Goal: Answer question/provide support: Share knowledge or assist other users

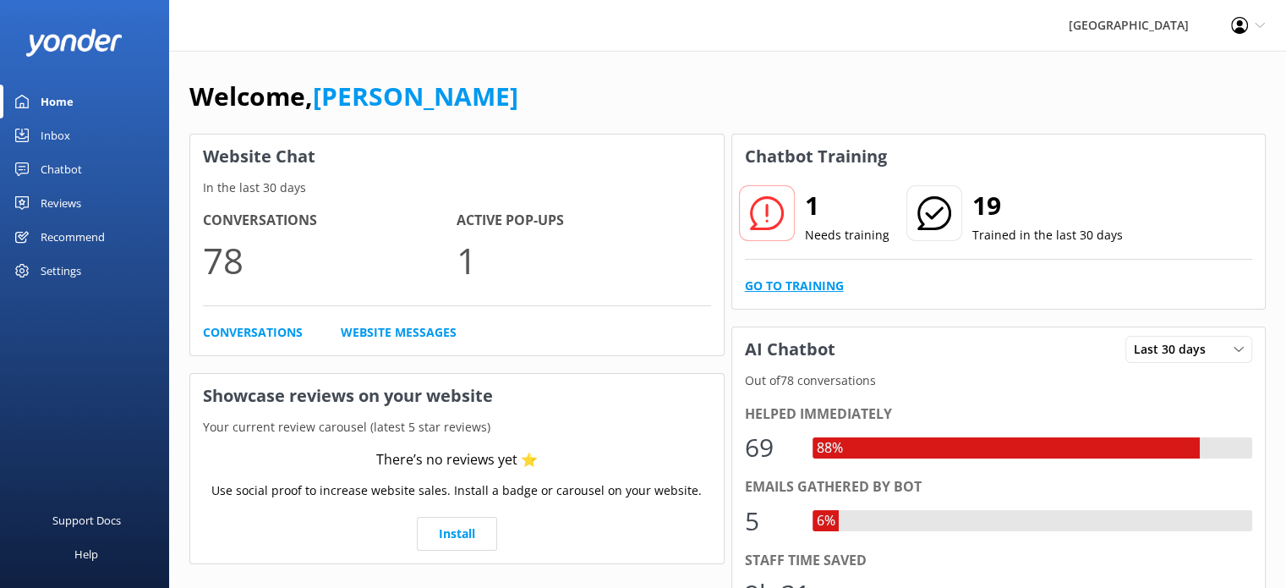
click at [785, 283] on link "Go to Training" at bounding box center [794, 285] width 99 height 19
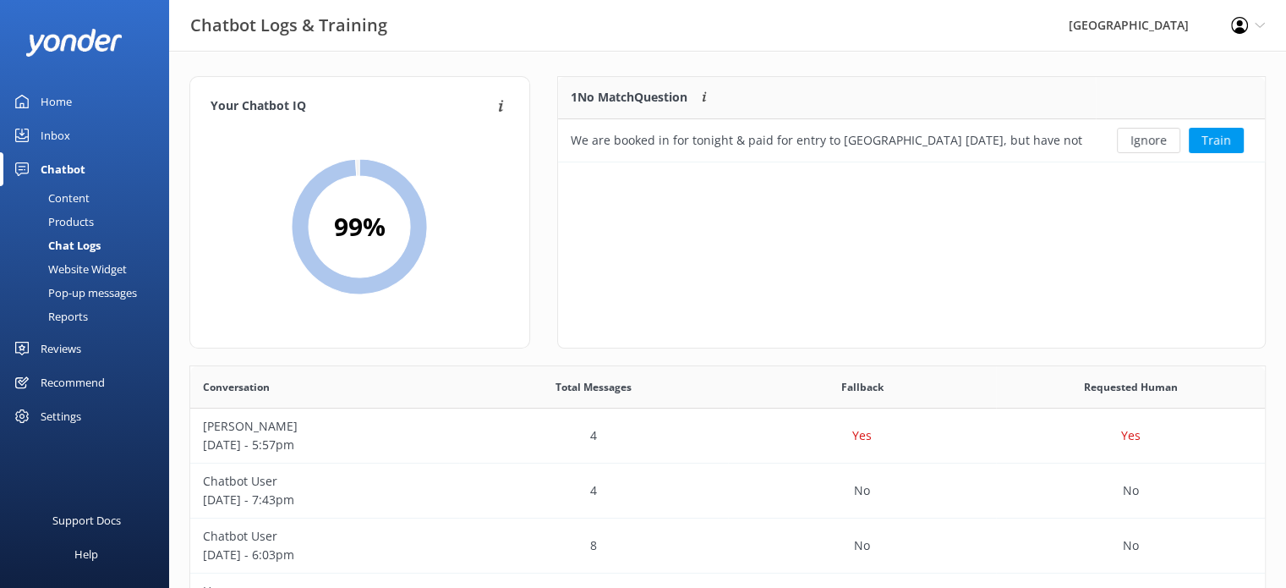
scroll to position [72, 694]
click at [930, 146] on div "We are booked in for tonight & paid for entry to [GEOGRAPHIC_DATA] [DATE], but …" at bounding box center [827, 140] width 512 height 19
click at [1213, 131] on button "Train" at bounding box center [1216, 140] width 55 height 25
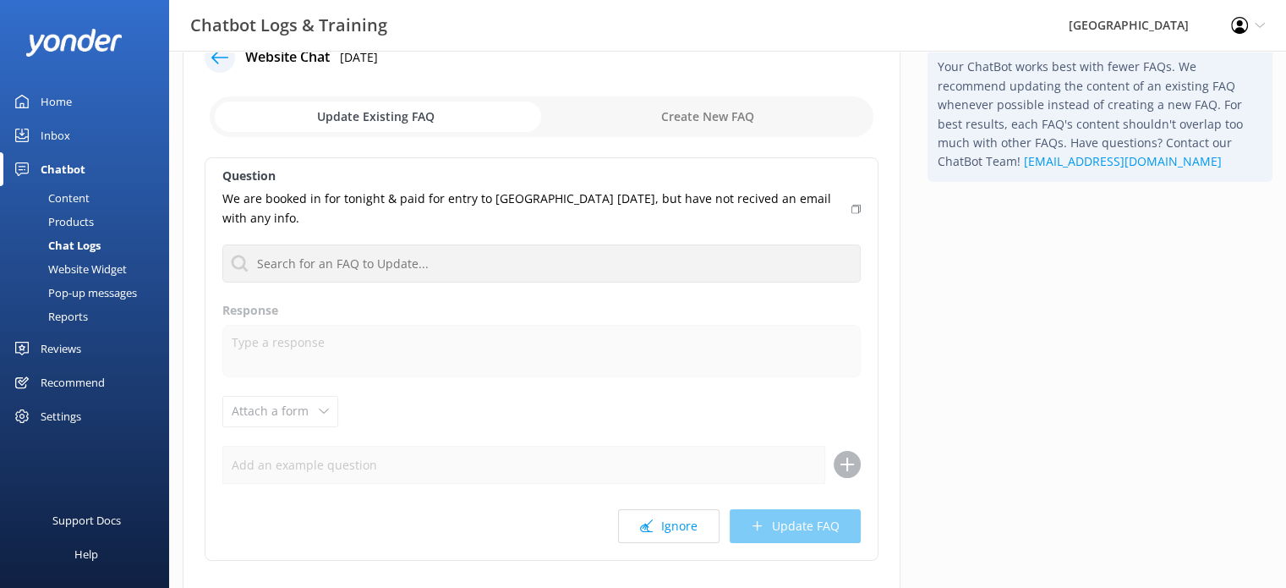
scroll to position [57, 0]
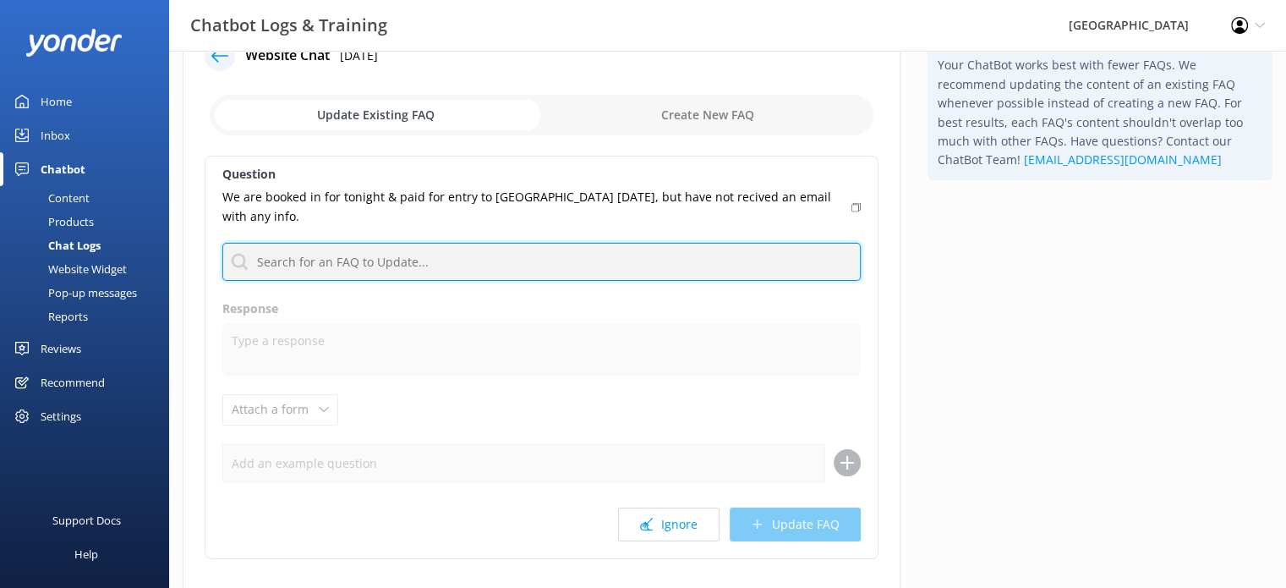
click at [380, 267] on input "text" at bounding box center [541, 262] width 638 height 38
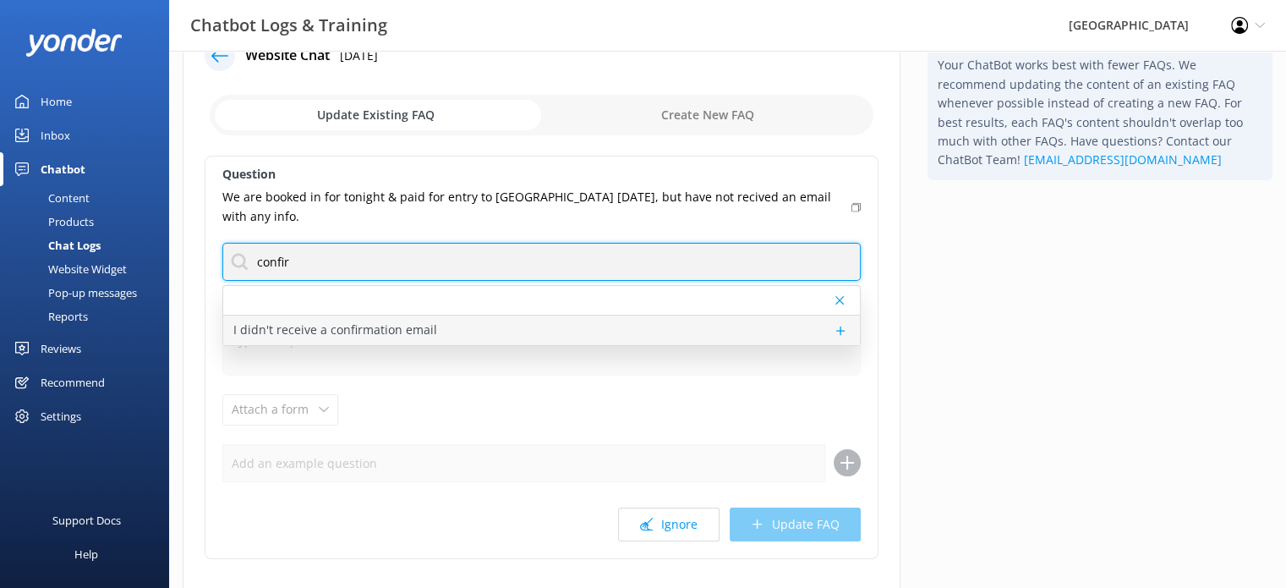
type input "confir"
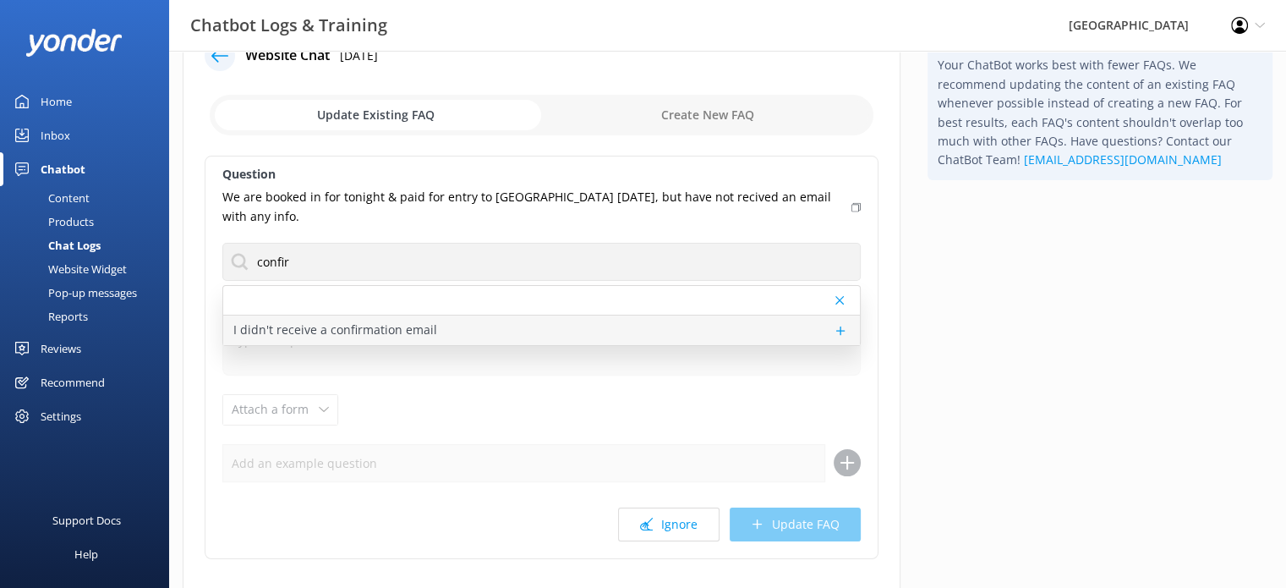
click at [303, 336] on p "I didn't receive a confirmation email" at bounding box center [335, 329] width 204 height 19
type textarea "Oh no, sorry to hear your confirmation email didn’t come through! Please make s…"
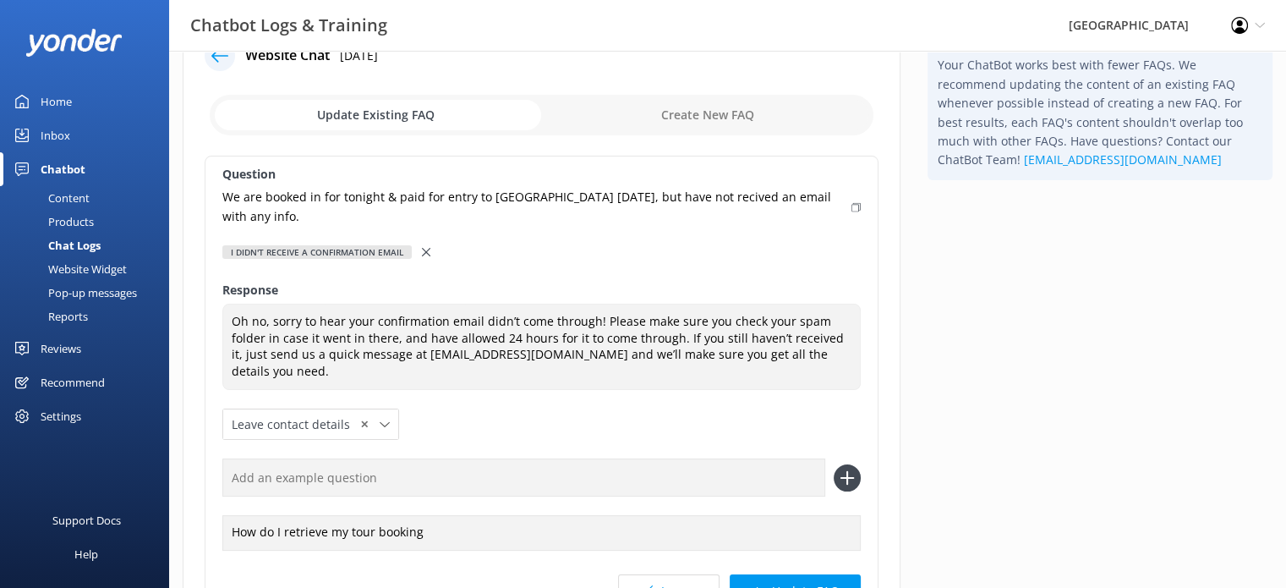
scroll to position [230, 0]
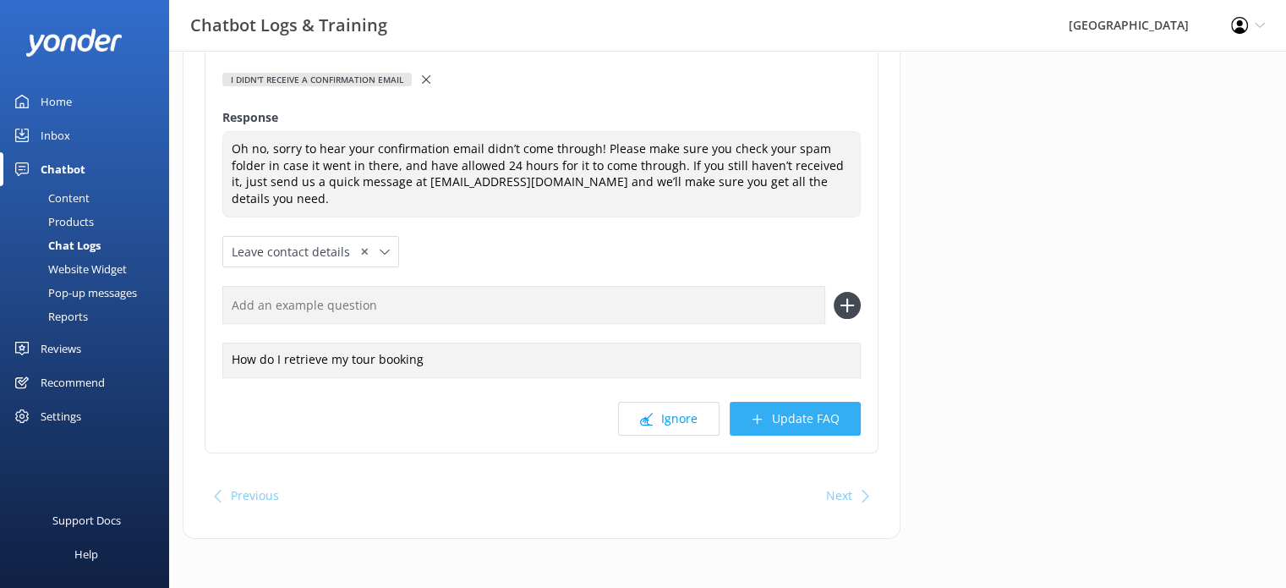
click at [818, 414] on button "Update FAQ" at bounding box center [795, 419] width 131 height 34
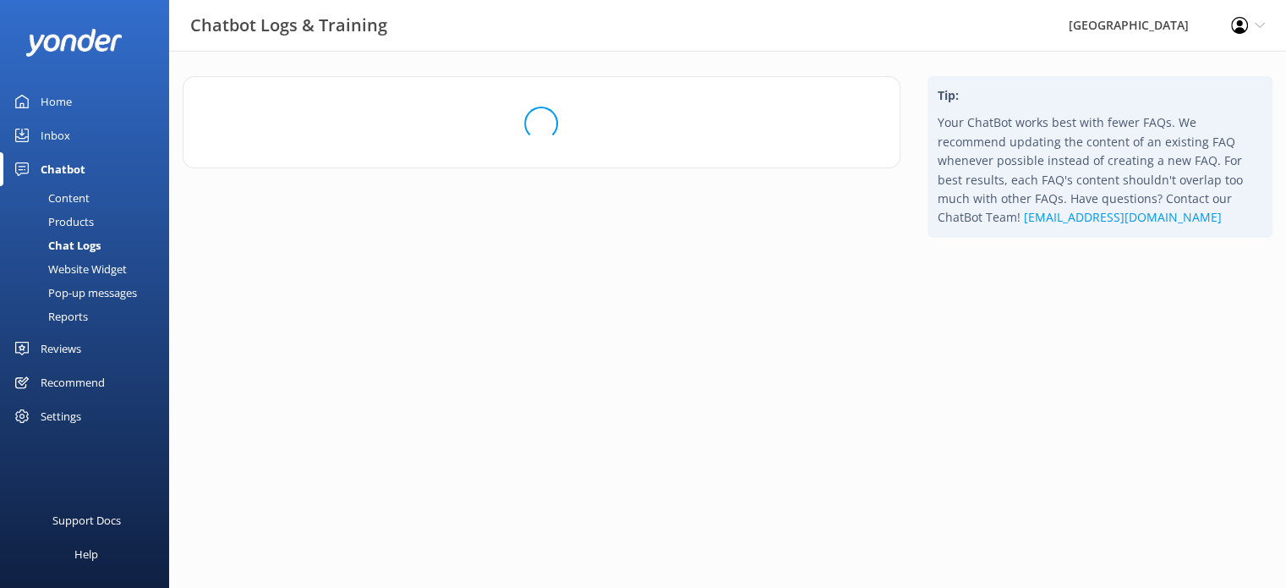
scroll to position [0, 0]
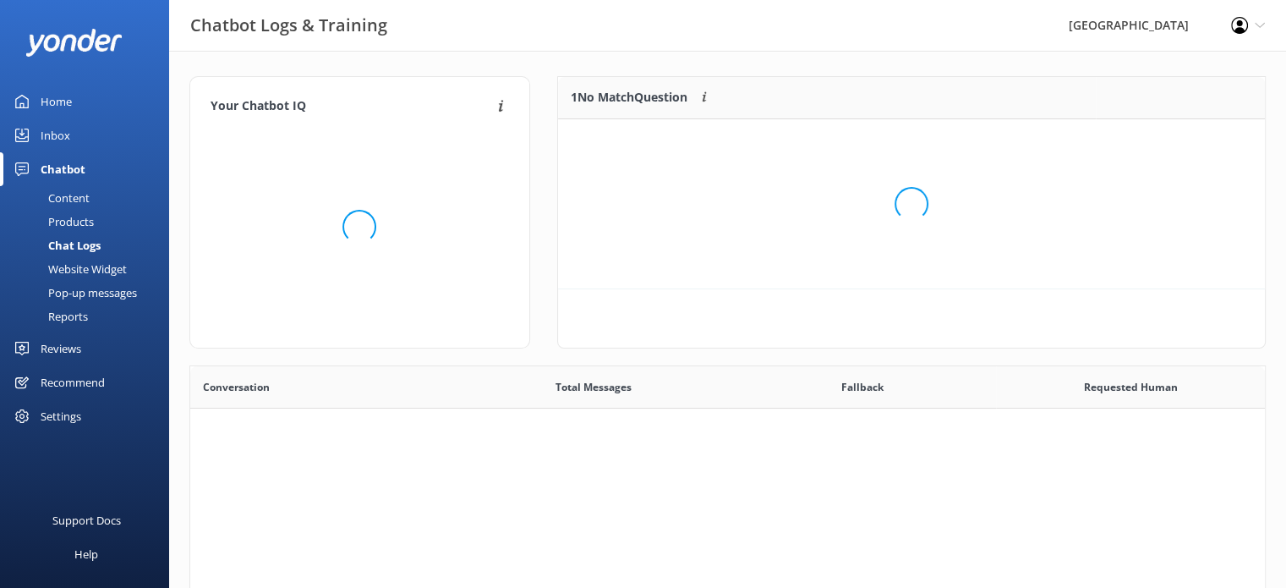
scroll to position [579, 1062]
